Goal: Task Accomplishment & Management: Manage account settings

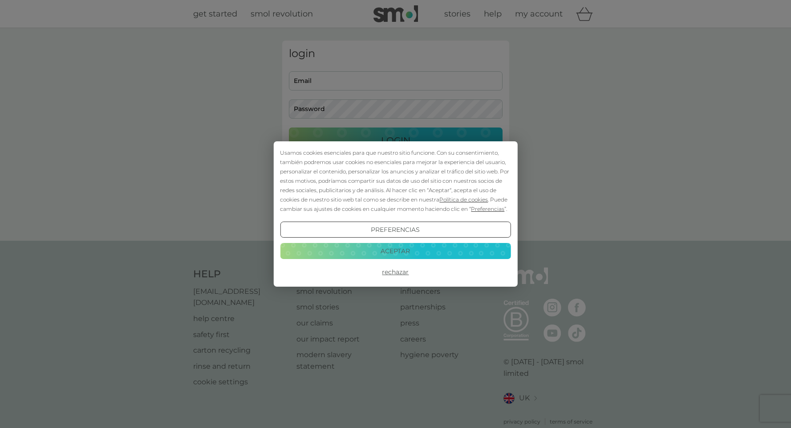
click at [419, 252] on button "Aceptar" at bounding box center [395, 251] width 231 height 16
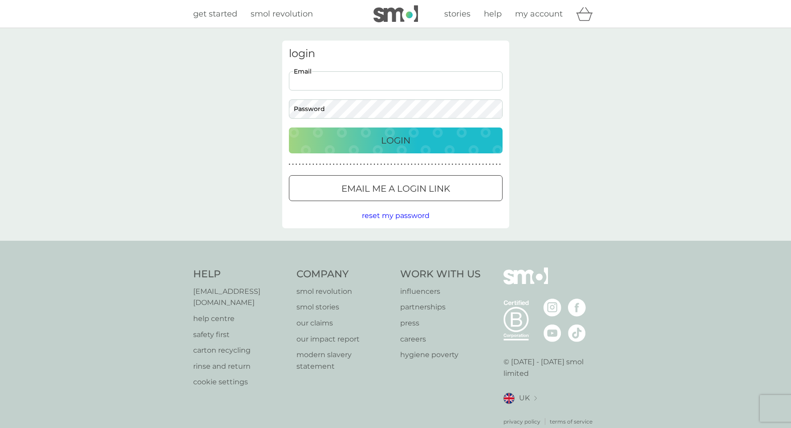
click at [349, 79] on input "Email" at bounding box center [396, 80] width 214 height 19
type input "[EMAIL_ADDRESS][DOMAIN_NAME]"
click at [382, 219] on span "reset my password" at bounding box center [396, 215] width 68 height 8
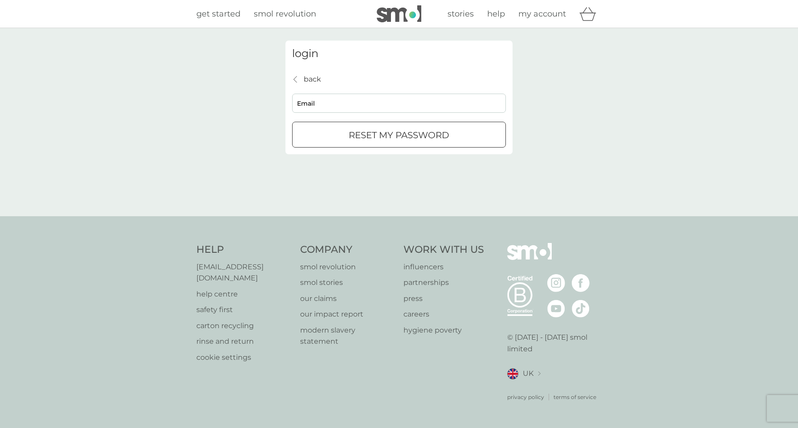
click at [335, 103] on input "Email" at bounding box center [399, 103] width 214 height 19
type input "[EMAIL_ADDRESS][DOMAIN_NAME]"
click at [358, 136] on p "reset my password" at bounding box center [399, 135] width 101 height 14
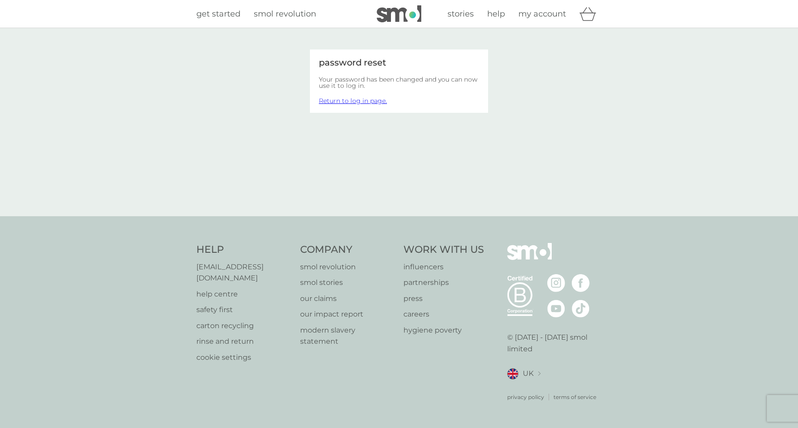
click at [397, 11] on img at bounding box center [399, 13] width 45 height 17
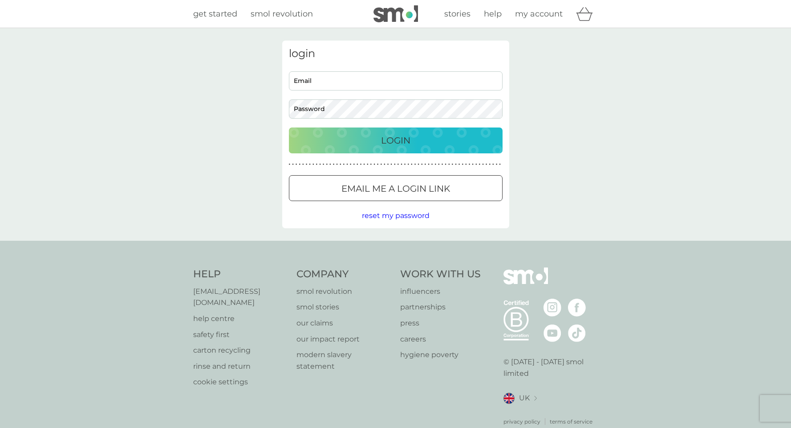
click at [369, 81] on input "Email" at bounding box center [396, 80] width 214 height 19
type input "[EMAIL_ADDRESS][DOMAIN_NAME]"
click at [384, 139] on p "Login" at bounding box center [395, 140] width 29 height 14
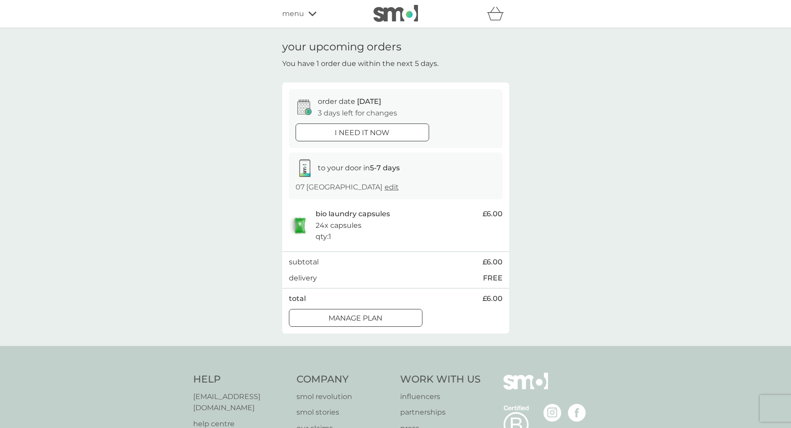
click at [223, 192] on div "your upcoming orders You have 1 order due within the next 5 days. order date 12…" at bounding box center [395, 187] width 791 height 318
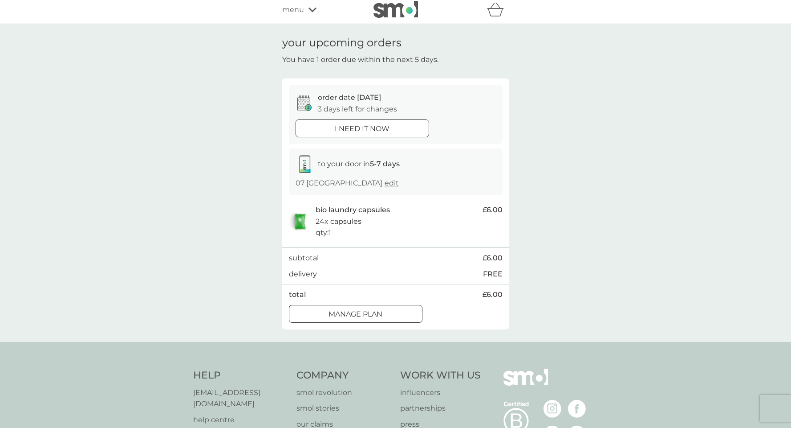
click at [351, 128] on div at bounding box center [362, 128] width 32 height 9
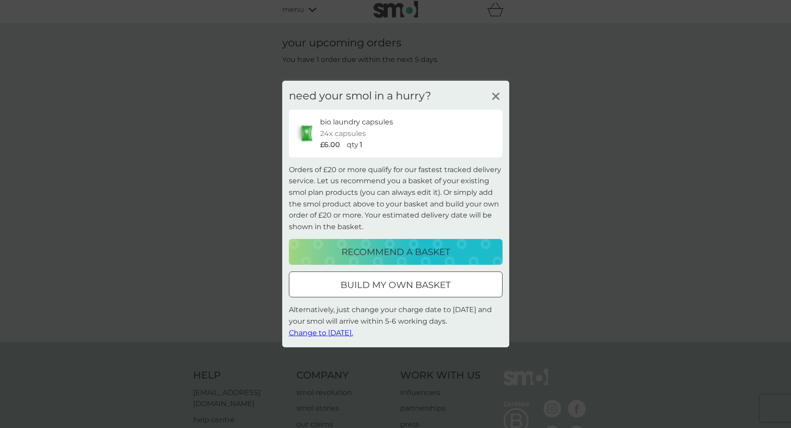
click at [492, 92] on icon at bounding box center [495, 96] width 13 height 13
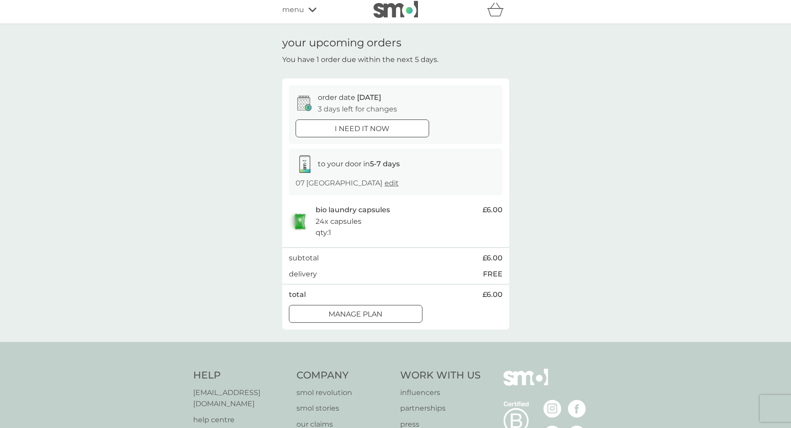
click at [399, 181] on span "edit" at bounding box center [392, 183] width 14 height 8
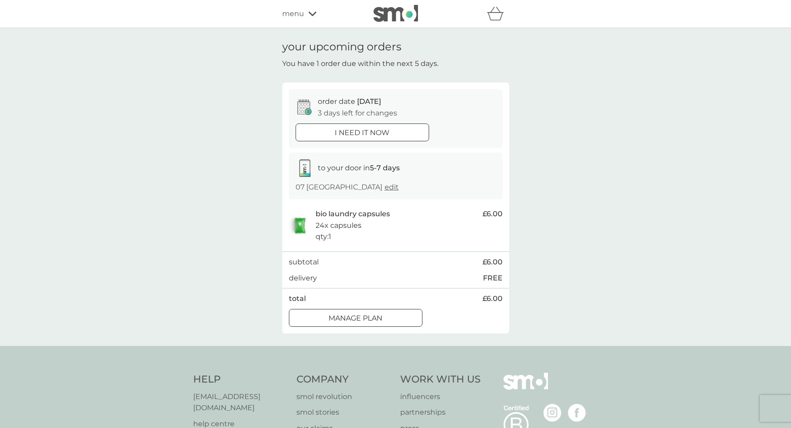
click at [342, 321] on div at bounding box center [356, 317] width 32 height 9
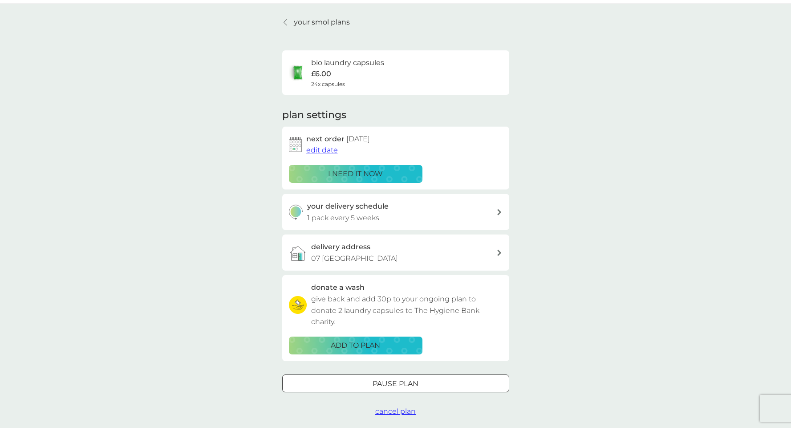
scroll to position [26, 0]
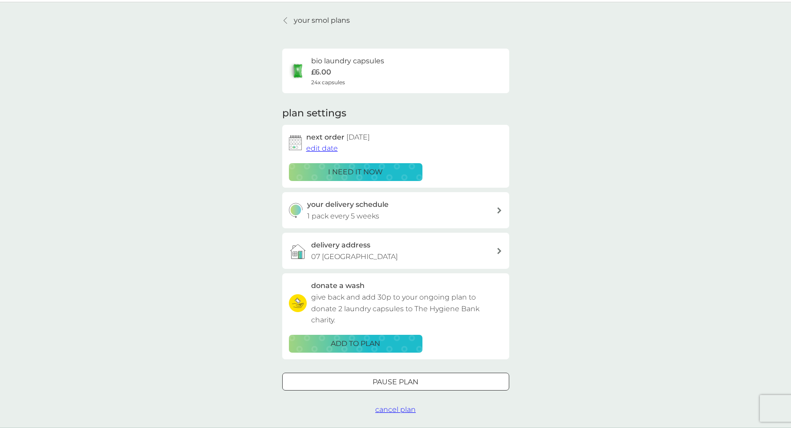
click at [335, 149] on span "edit date" at bounding box center [322, 148] width 32 height 8
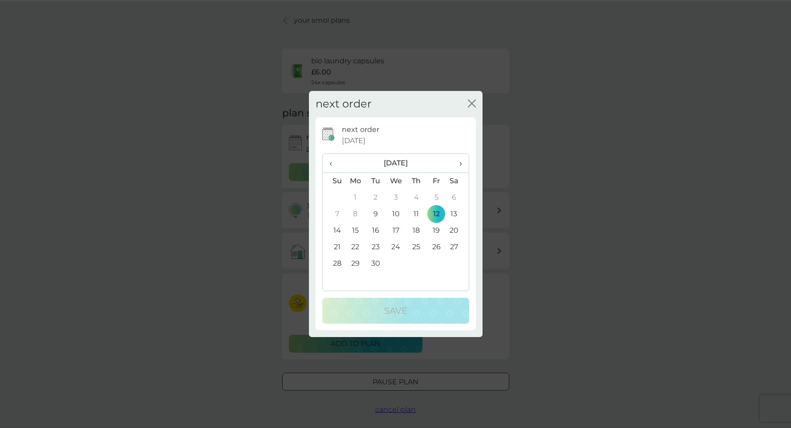
click at [396, 216] on td "10" at bounding box center [396, 214] width 20 height 16
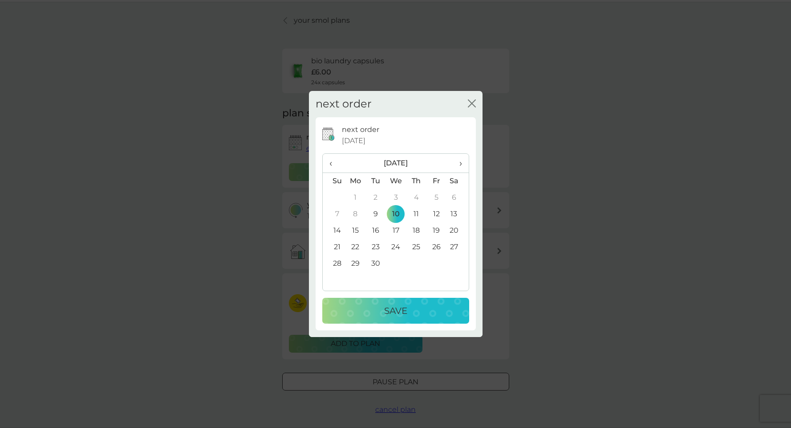
click at [378, 214] on td "9" at bounding box center [376, 214] width 20 height 16
click at [398, 310] on p "Save" at bounding box center [395, 310] width 23 height 14
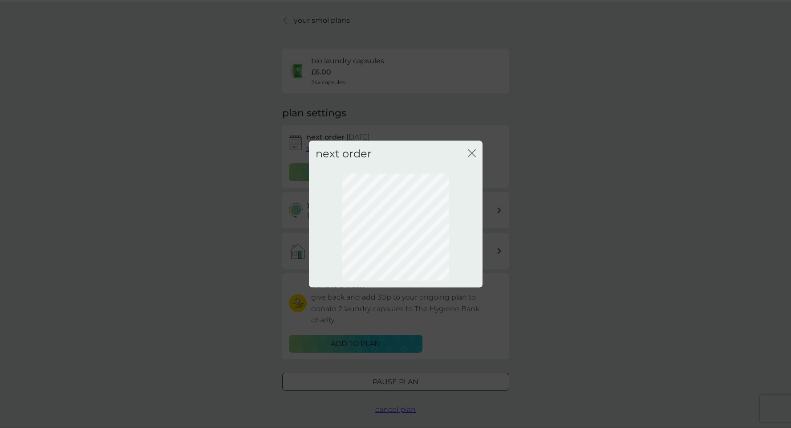
scroll to position [0, 0]
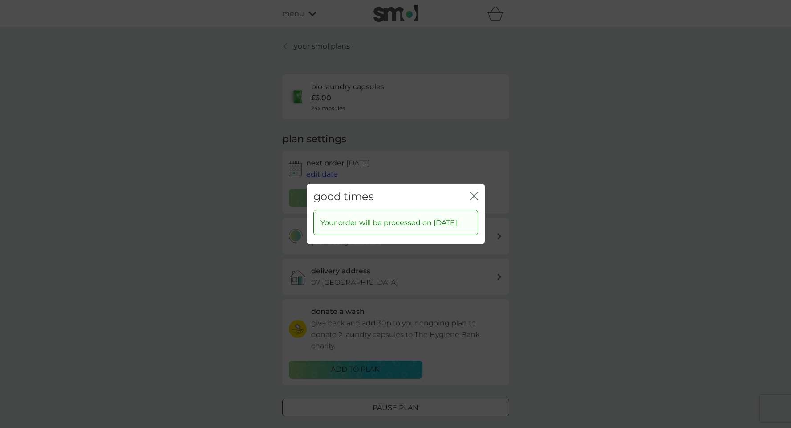
click at [474, 192] on icon "close" at bounding box center [476, 195] width 4 height 7
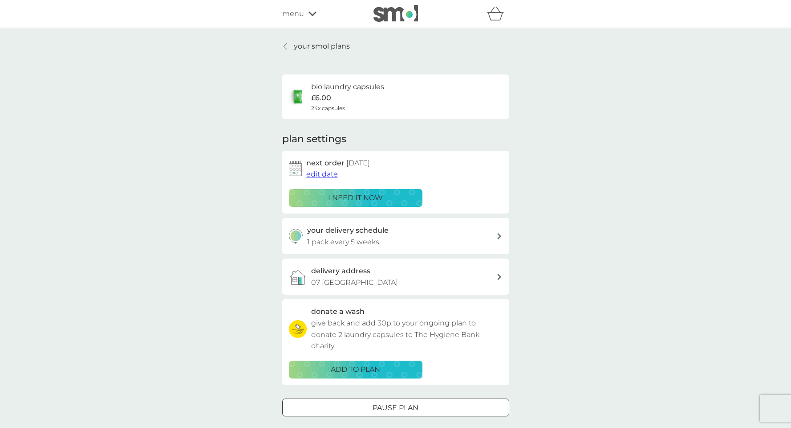
click at [228, 164] on div "your smol plans bio laundry capsules £6.00 24x capsules plan settings next orde…" at bounding box center [395, 240] width 791 height 425
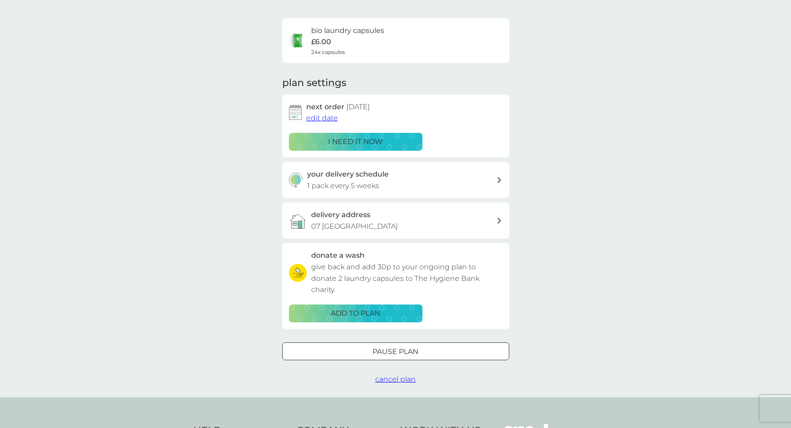
scroll to position [64, 0]
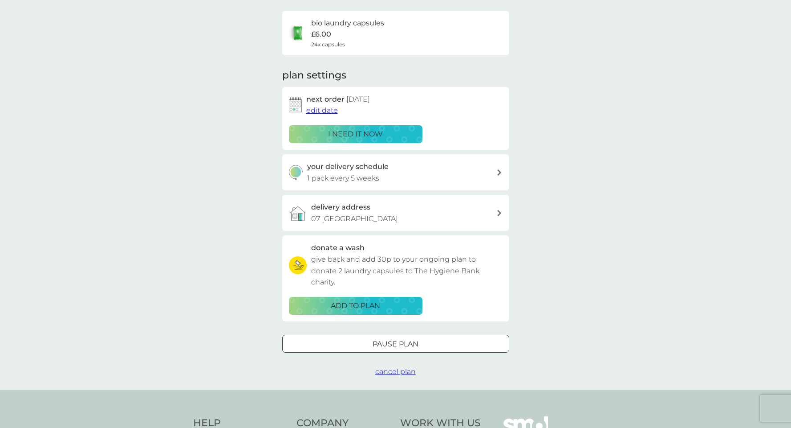
click at [496, 170] on div at bounding box center [499, 172] width 7 height 6
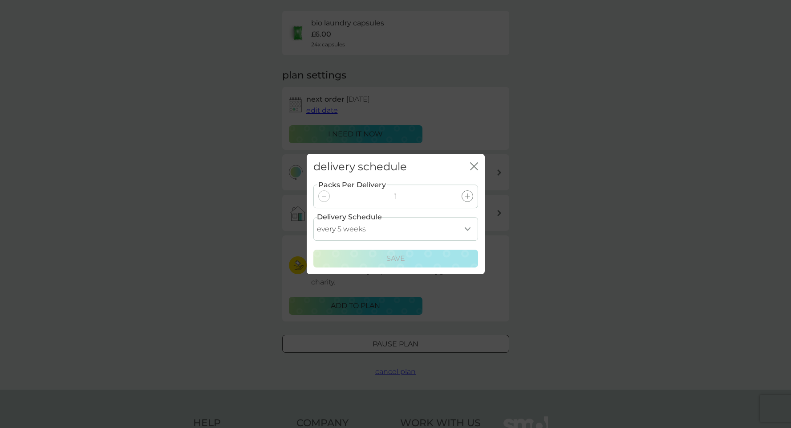
click at [471, 230] on select "every 1 week every 2 weeks every 3 weeks every 4 weeks every 5 weeks every 6 we…" at bounding box center [396, 229] width 165 height 24
select select "28"
click at [409, 259] on div "Save" at bounding box center [395, 259] width 153 height 12
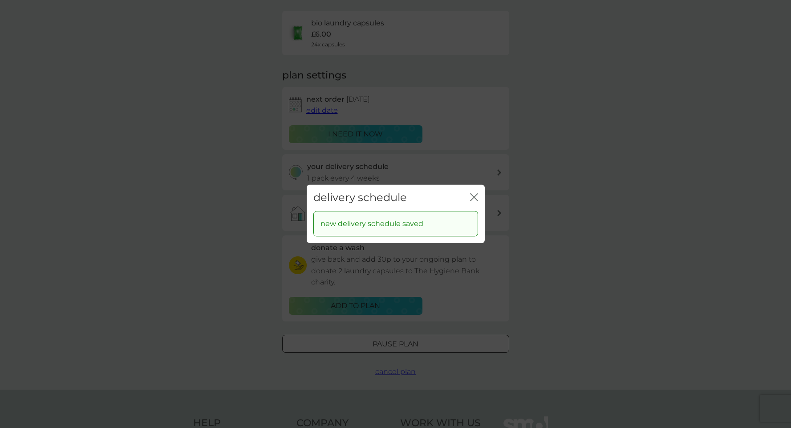
click at [474, 195] on icon "close" at bounding box center [474, 197] width 8 height 8
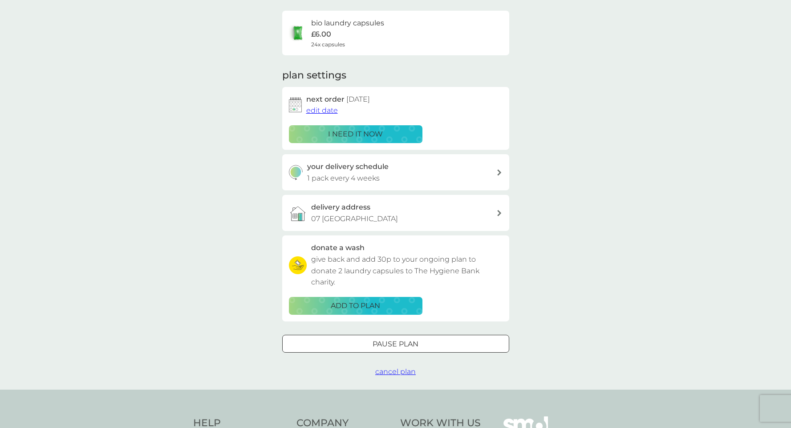
click at [174, 246] on div "your smol plans bio laundry capsules £6.00 24x capsules plan settings next orde…" at bounding box center [395, 176] width 791 height 425
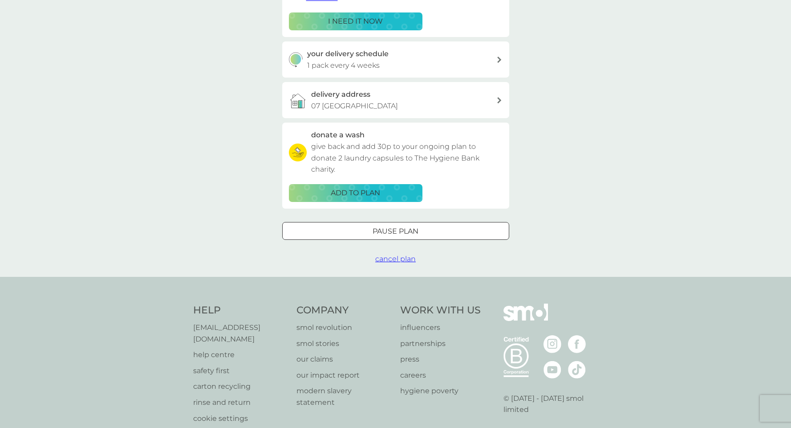
scroll to position [0, 0]
